Goal: Task Accomplishment & Management: Use online tool/utility

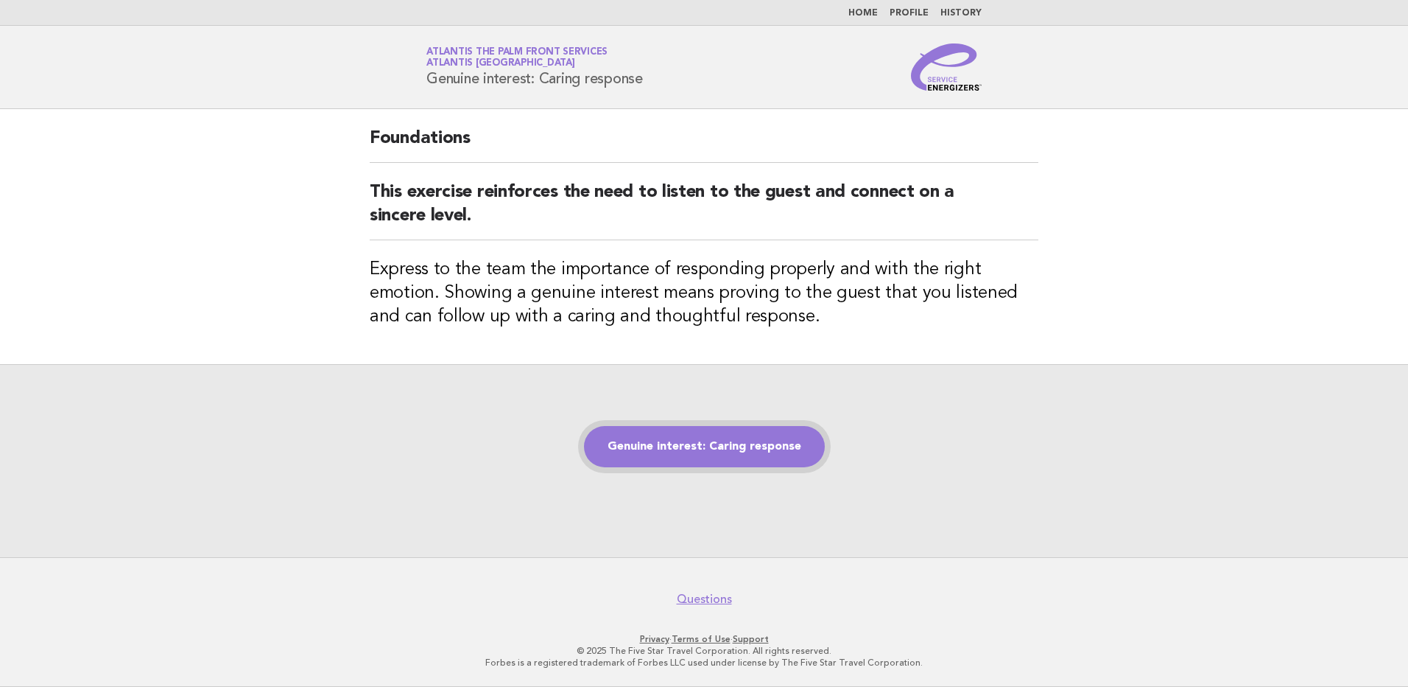
click at [693, 445] on link "Genuine interest: Caring response" at bounding box center [704, 446] width 241 height 41
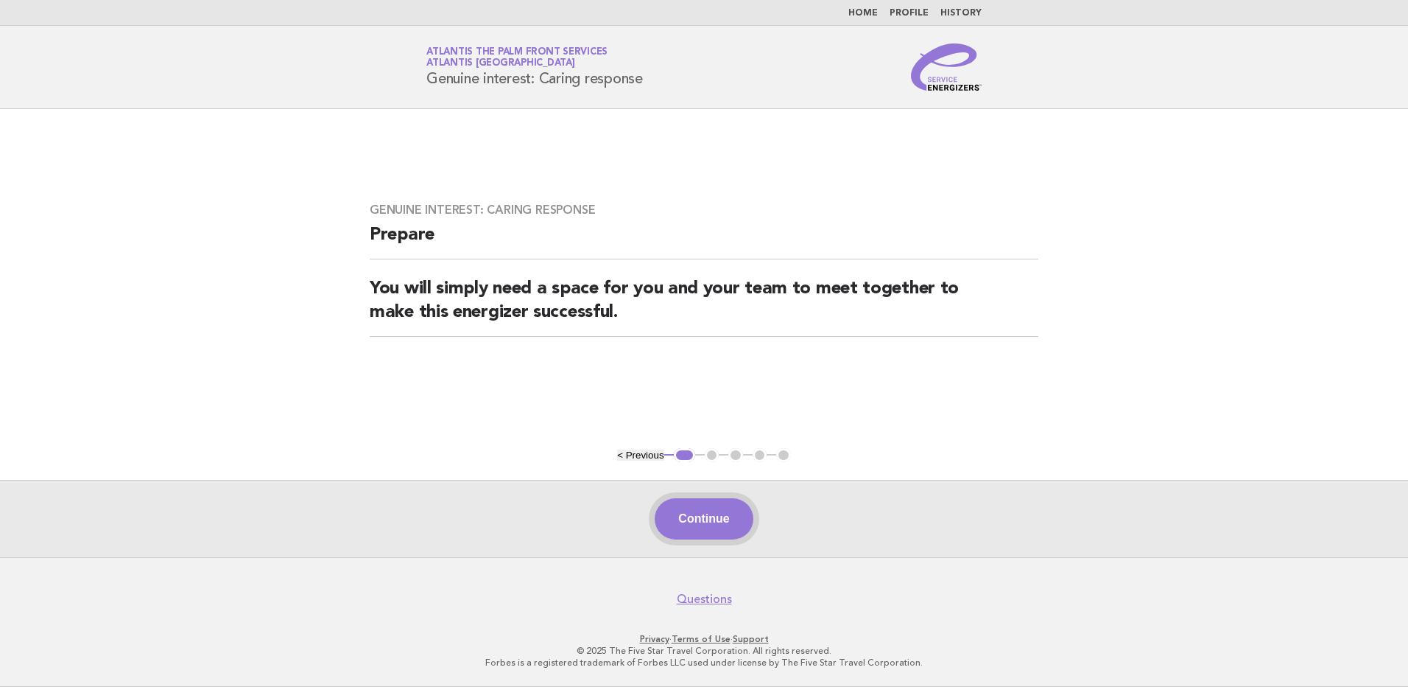
click at [712, 512] on button "Continue" at bounding box center [704, 518] width 98 height 41
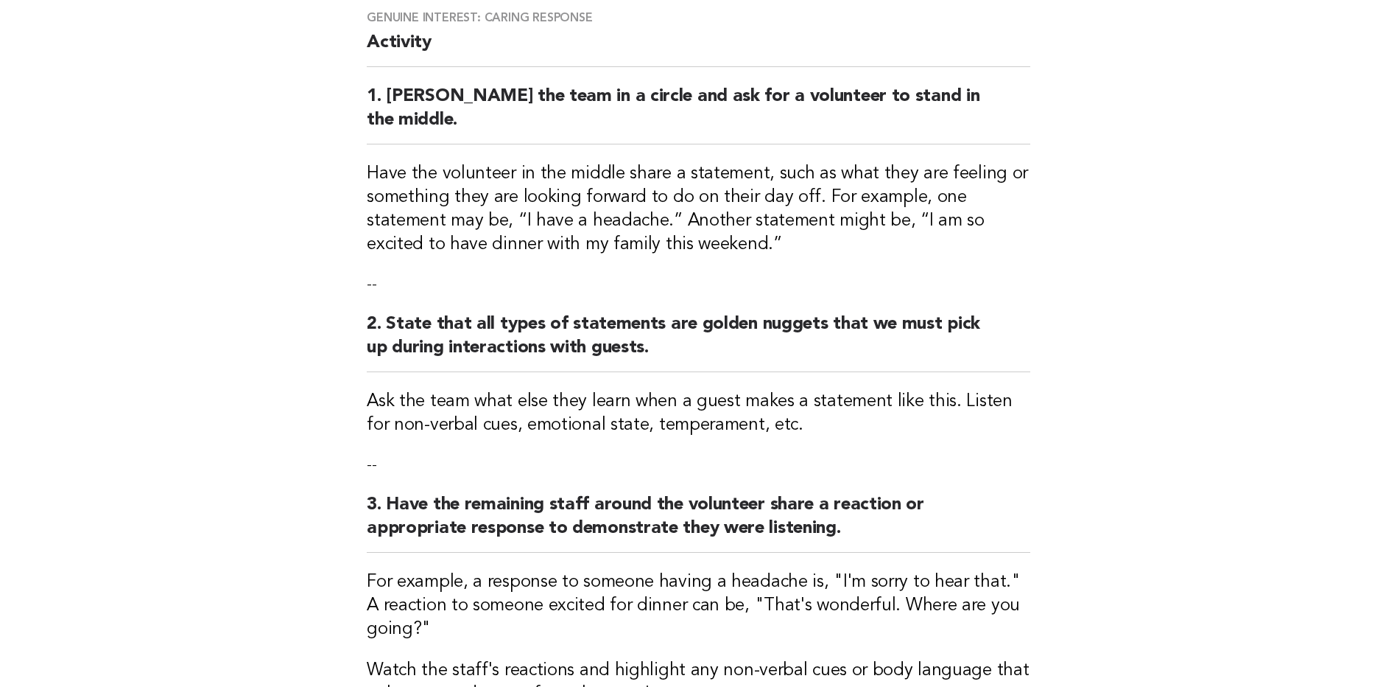
scroll to position [295, 0]
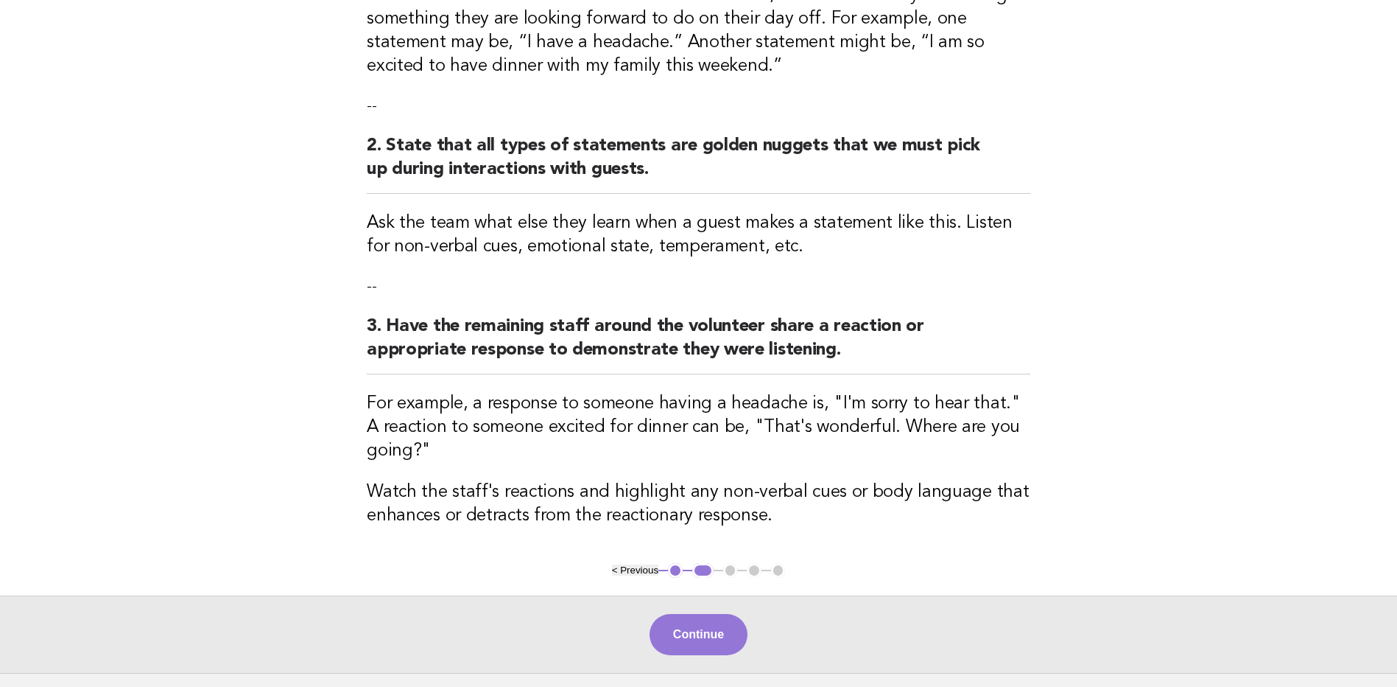
click at [703, 614] on button "Continue" at bounding box center [699, 634] width 98 height 41
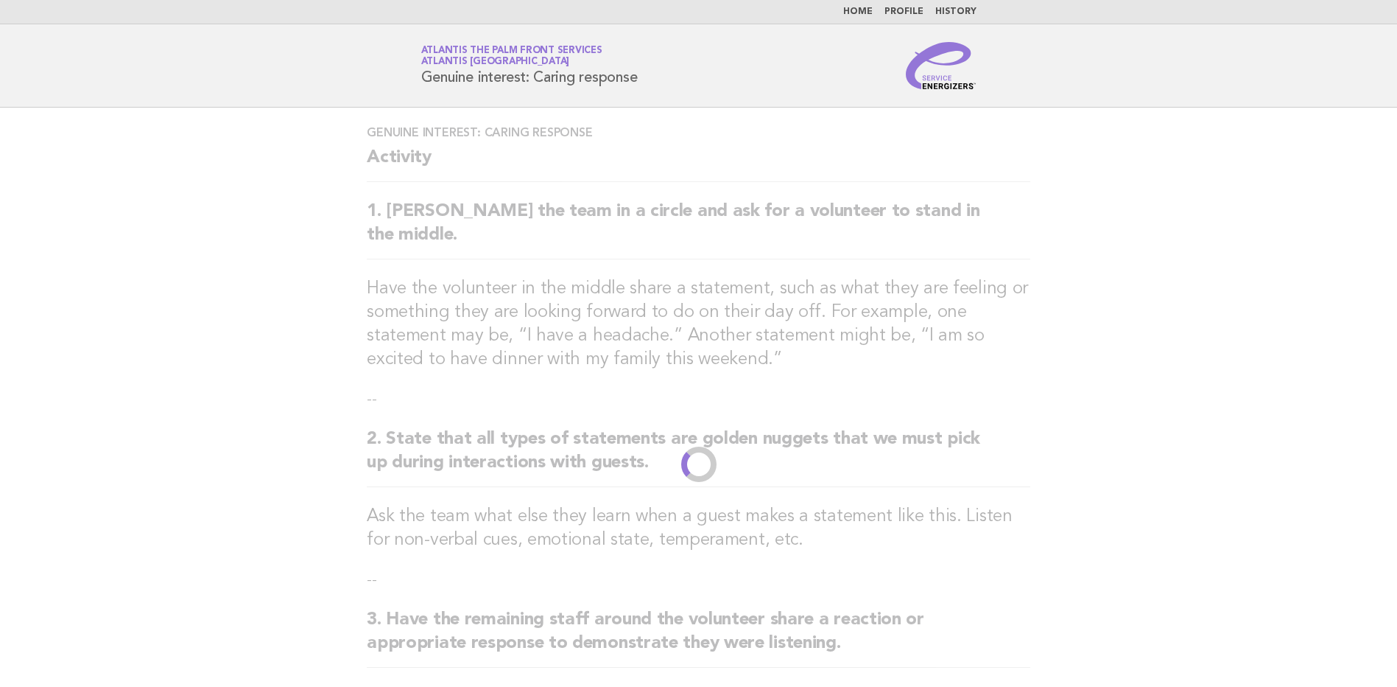
scroll to position [0, 0]
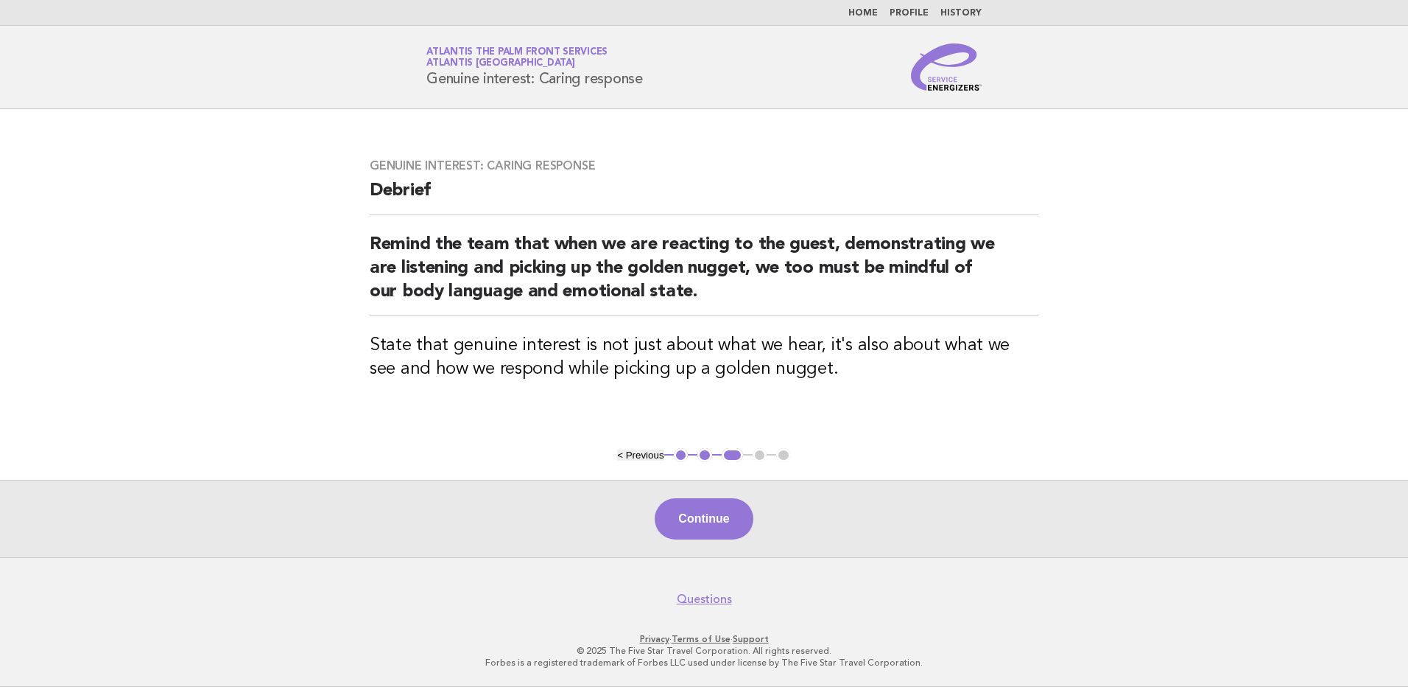
drag, startPoint x: 702, startPoint y: 520, endPoint x: 695, endPoint y: 521, distance: 7.4
click at [702, 520] on button "Continue" at bounding box center [704, 518] width 98 height 41
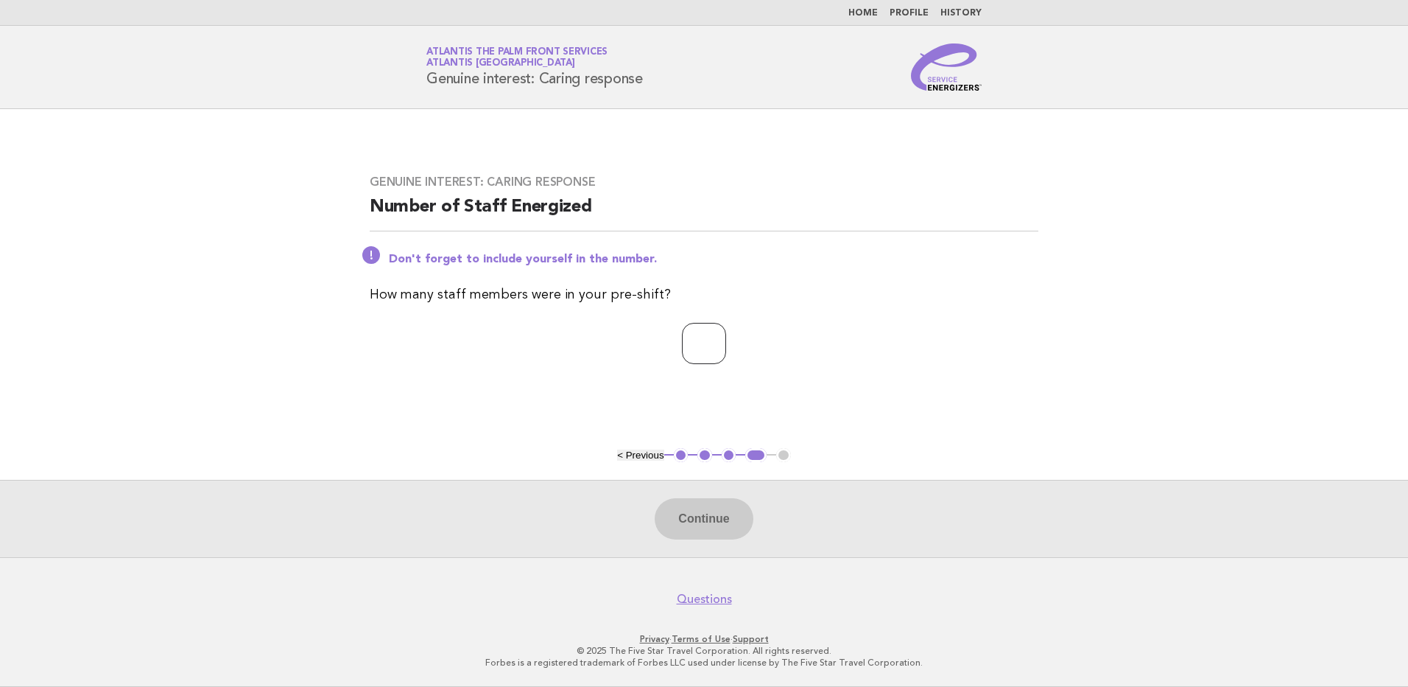
click at [701, 345] on input "number" at bounding box center [704, 343] width 44 height 41
type input "**"
click at [717, 528] on button "Continue" at bounding box center [704, 518] width 98 height 41
